Goal: Check status: Check status

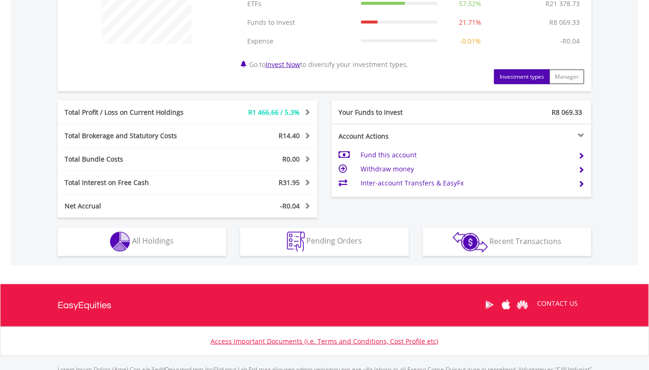
scroll to position [422, 0]
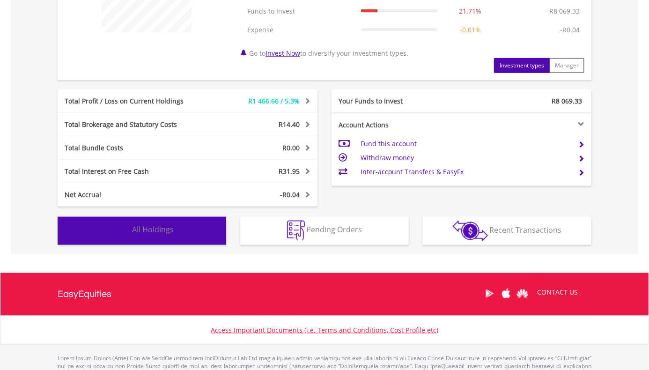
click at [157, 232] on span "All Holdings" at bounding box center [153, 230] width 42 height 10
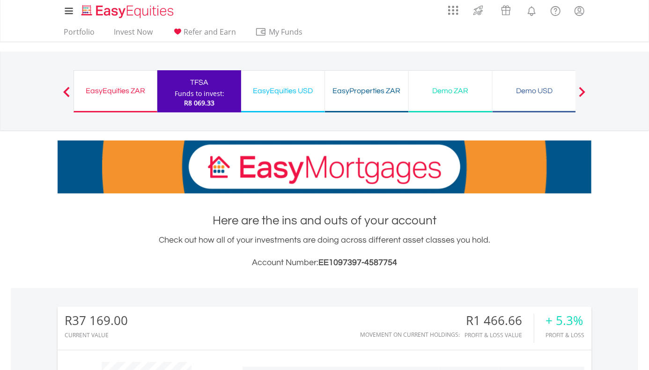
scroll to position [0, 0]
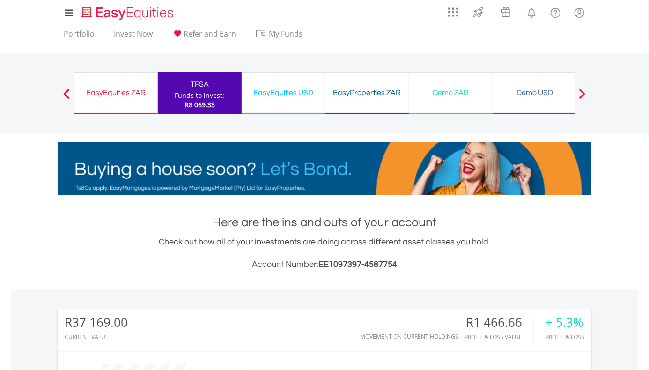
click at [269, 89] on div "EasyEquities USD" at bounding box center [283, 92] width 72 height 13
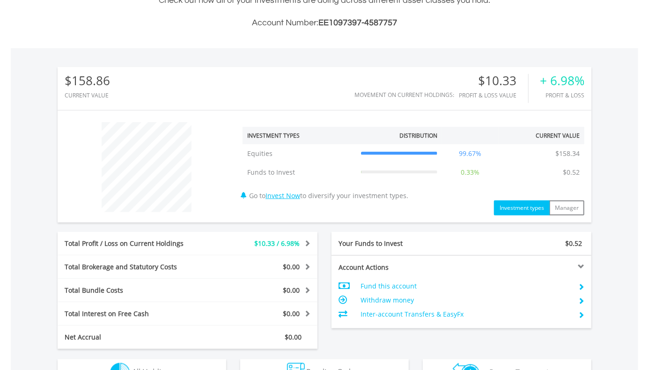
scroll to position [375, 0]
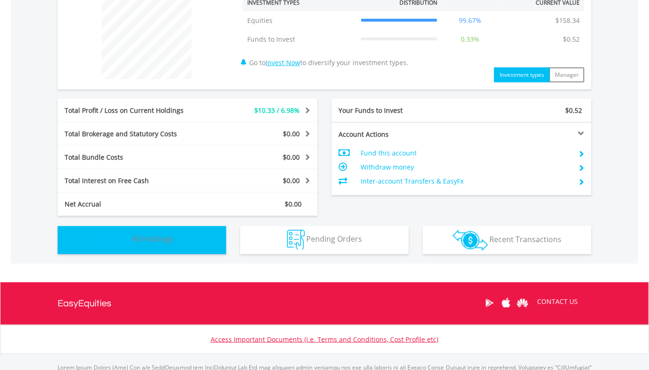
click at [163, 232] on button "Holdings All Holdings" at bounding box center [142, 240] width 169 height 28
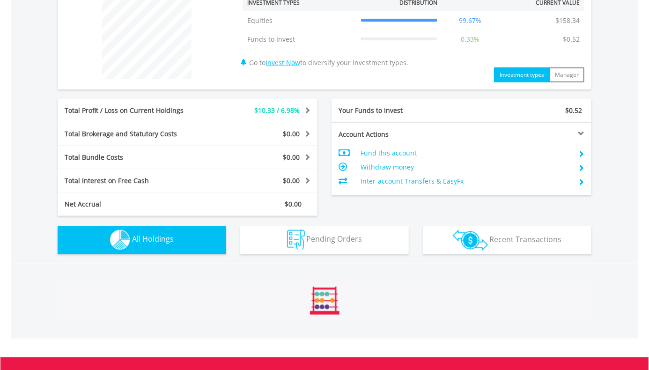
scroll to position [635, 0]
